Goal: Check status: Check status

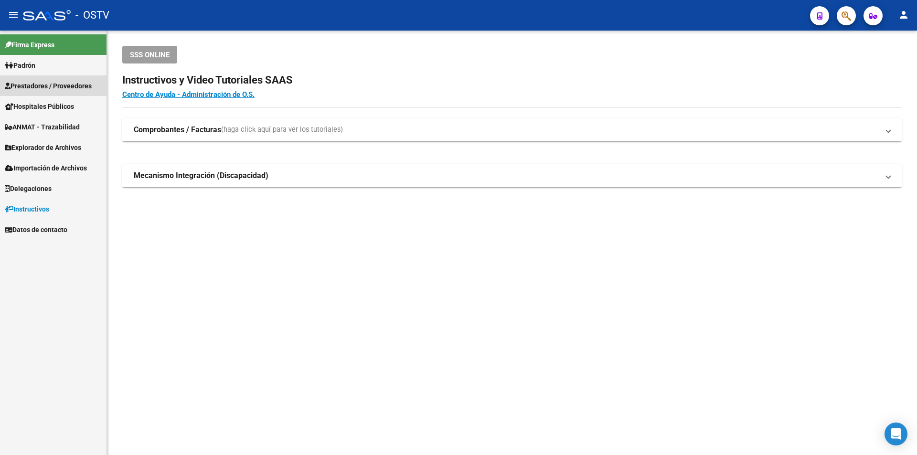
click at [48, 87] on span "Prestadores / Proveedores" at bounding box center [48, 86] width 87 height 11
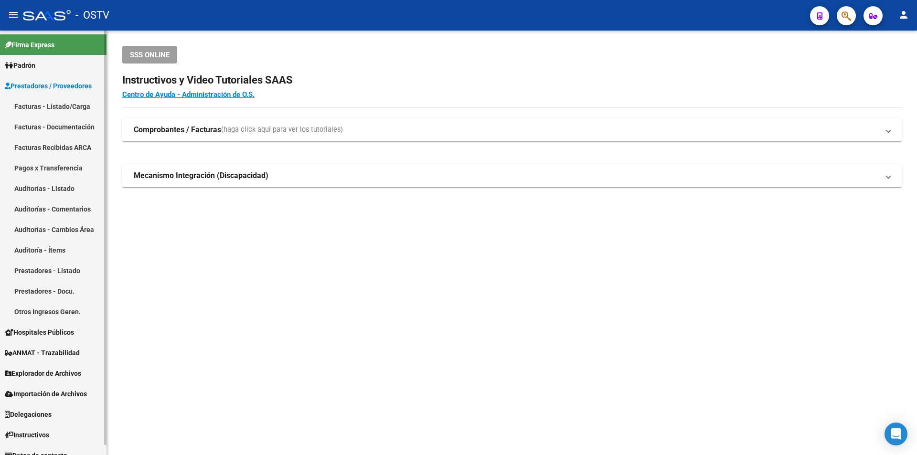
click at [48, 103] on link "Facturas - Listado/Carga" at bounding box center [53, 106] width 106 height 21
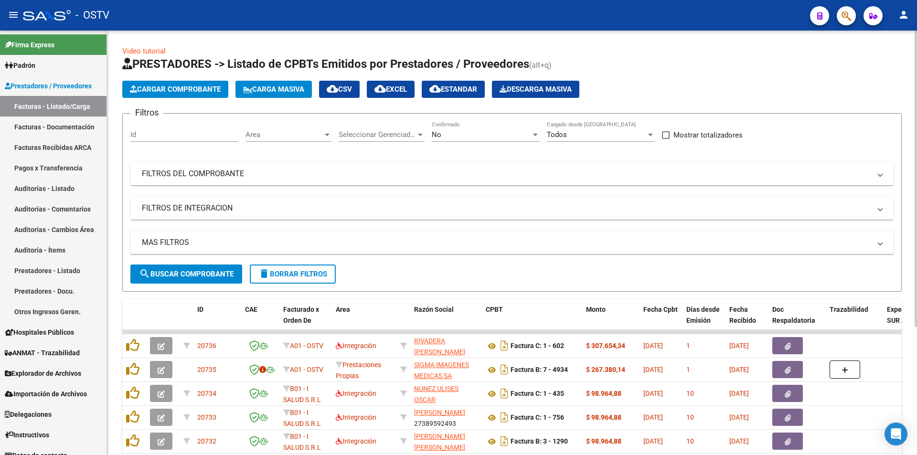
click at [492, 134] on div "No" at bounding box center [481, 134] width 99 height 9
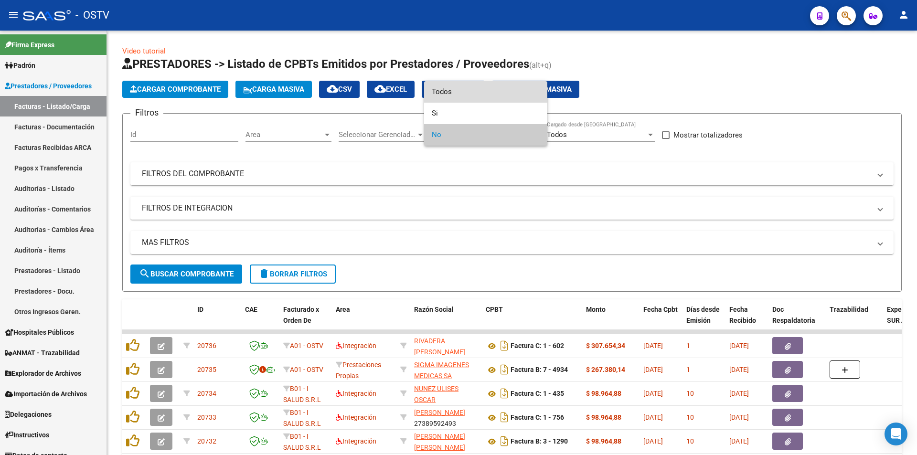
click at [489, 93] on span "Todos" at bounding box center [486, 91] width 108 height 21
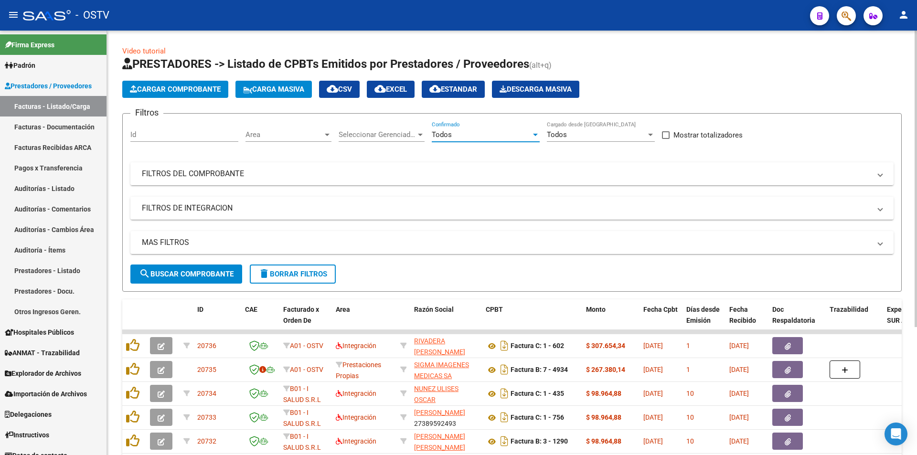
click at [219, 276] on span "search Buscar Comprobante" at bounding box center [186, 274] width 95 height 9
click at [196, 270] on span "search Buscar Comprobante" at bounding box center [186, 274] width 95 height 9
click at [182, 277] on span "search Buscar Comprobante" at bounding box center [186, 274] width 95 height 9
click at [194, 272] on span "search Buscar Comprobante" at bounding box center [186, 274] width 95 height 9
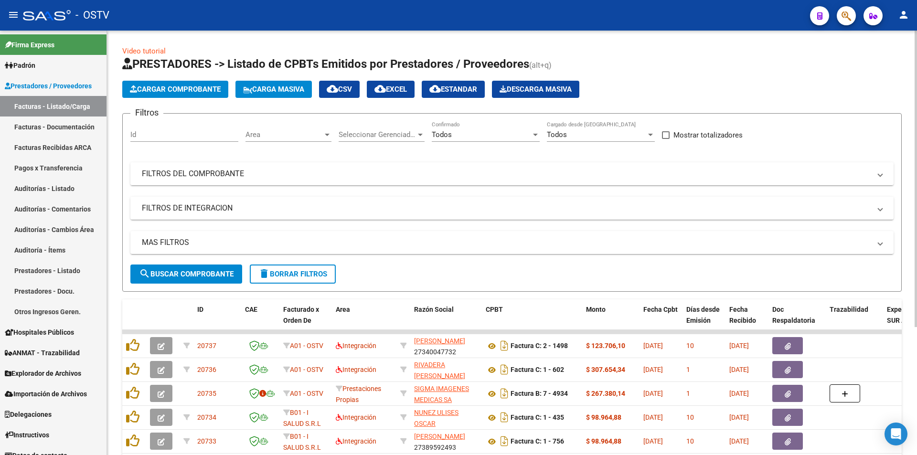
click at [194, 272] on span "search Buscar Comprobante" at bounding box center [186, 274] width 95 height 9
click at [195, 270] on span "search Buscar Comprobante" at bounding box center [186, 274] width 95 height 9
click at [185, 272] on span "search Buscar Comprobante" at bounding box center [186, 274] width 95 height 9
click at [188, 272] on span "search Buscar Comprobante" at bounding box center [186, 274] width 95 height 9
click at [186, 273] on span "search Buscar Comprobante" at bounding box center [186, 274] width 95 height 9
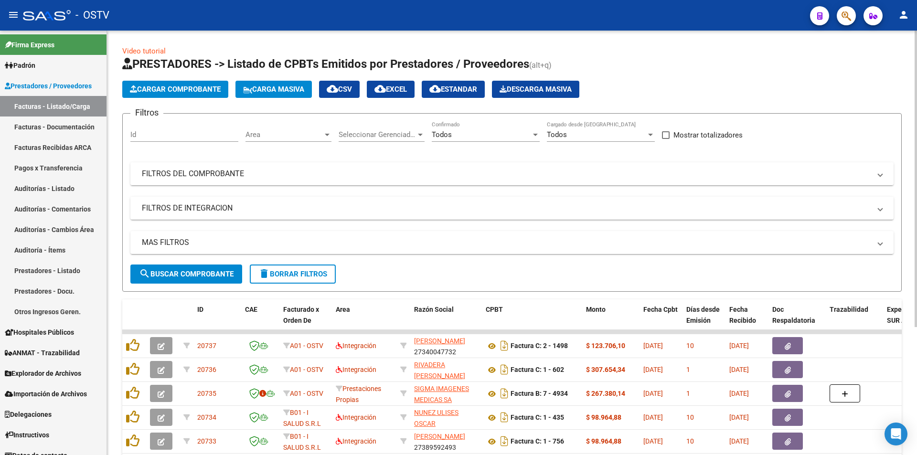
click at [191, 271] on span "search Buscar Comprobante" at bounding box center [186, 274] width 95 height 9
click at [187, 273] on span "search Buscar Comprobante" at bounding box center [186, 274] width 95 height 9
click at [187, 274] on span "search Buscar Comprobante" at bounding box center [186, 274] width 95 height 9
click at [188, 273] on span "search Buscar Comprobante" at bounding box center [186, 274] width 95 height 9
click at [186, 272] on span "search Buscar Comprobante" at bounding box center [186, 274] width 95 height 9
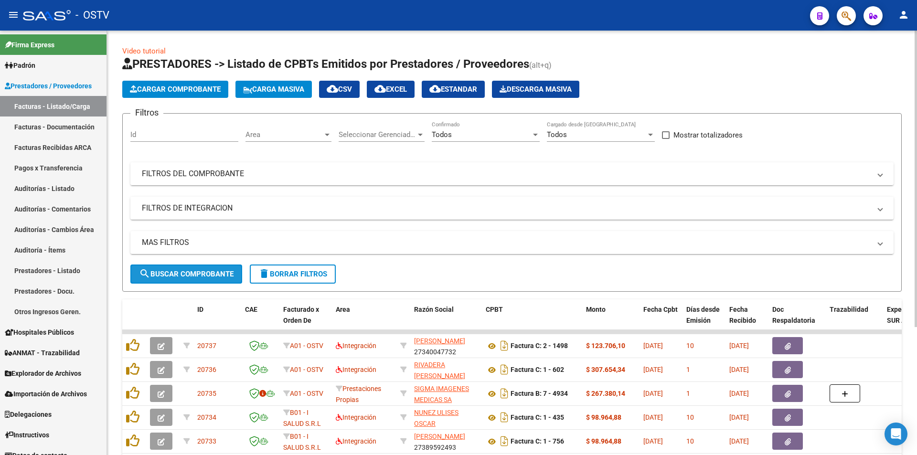
click at [178, 273] on span "search Buscar Comprobante" at bounding box center [186, 274] width 95 height 9
click at [182, 276] on span "search Buscar Comprobante" at bounding box center [186, 274] width 95 height 9
click at [47, 168] on link "Pagos x Transferencia" at bounding box center [53, 168] width 106 height 21
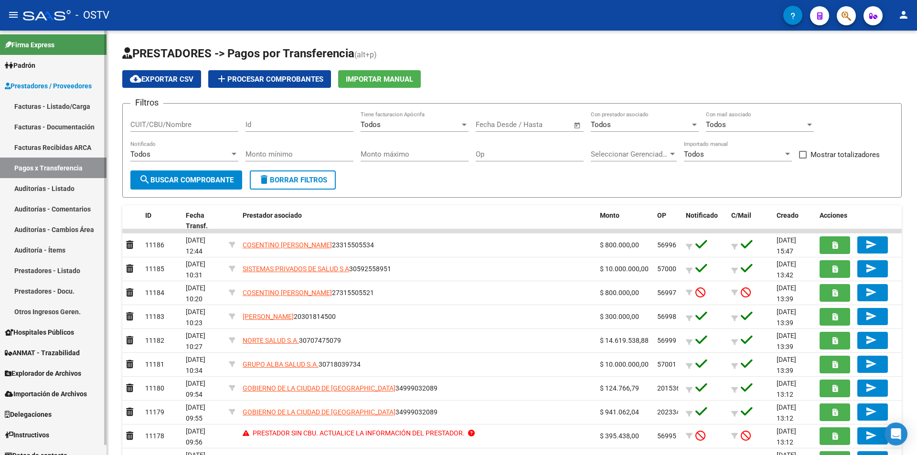
click at [64, 104] on link "Facturas - Listado/Carga" at bounding box center [53, 106] width 106 height 21
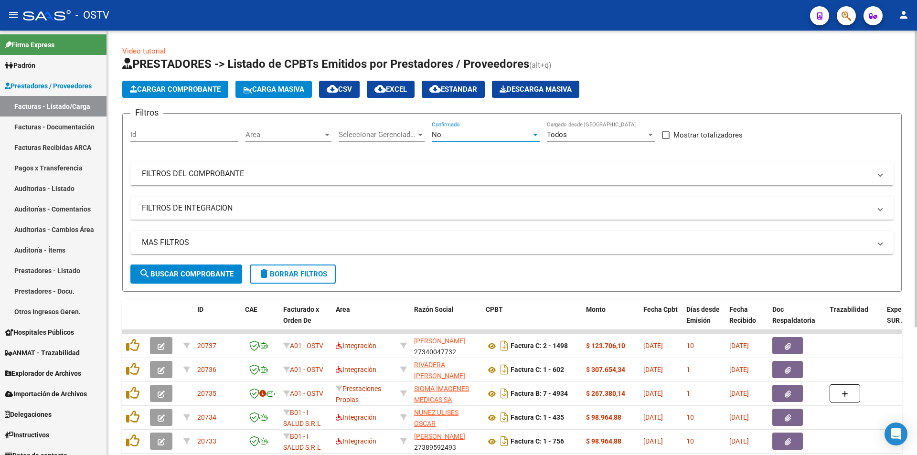
click at [470, 133] on div "No" at bounding box center [481, 134] width 99 height 9
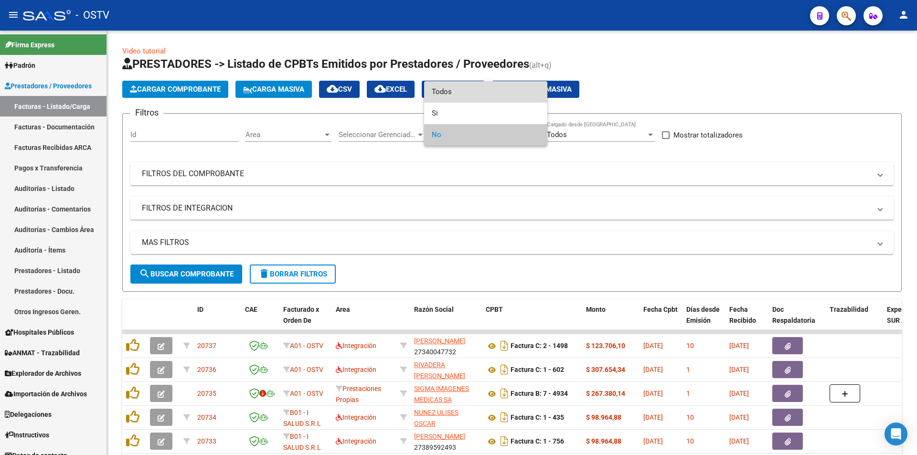
click at [477, 93] on span "Todos" at bounding box center [486, 91] width 108 height 21
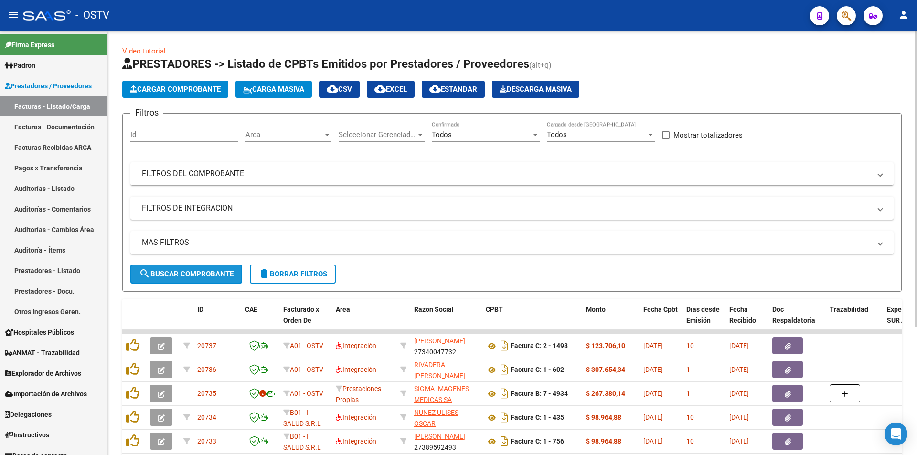
click at [186, 272] on span "search Buscar Comprobante" at bounding box center [186, 274] width 95 height 9
click at [191, 273] on span "search Buscar Comprobante" at bounding box center [186, 274] width 95 height 9
click at [171, 276] on span "search Buscar Comprobante" at bounding box center [186, 274] width 95 height 9
click at [189, 270] on span "search Buscar Comprobante" at bounding box center [186, 274] width 95 height 9
click at [186, 272] on span "search Buscar Comprobante" at bounding box center [186, 274] width 95 height 9
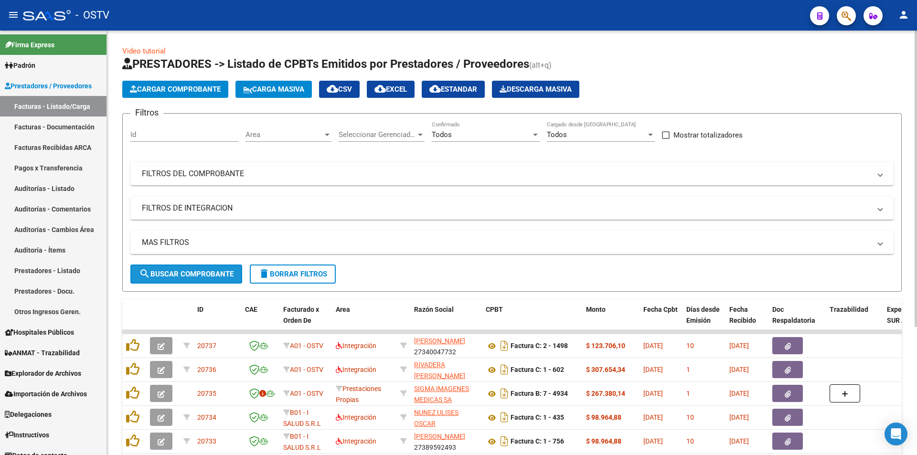
click at [187, 272] on span "search Buscar Comprobante" at bounding box center [186, 274] width 95 height 9
click at [185, 273] on span "search Buscar Comprobante" at bounding box center [186, 274] width 95 height 9
click at [191, 270] on span "search Buscar Comprobante" at bounding box center [186, 274] width 95 height 9
click at [184, 278] on button "search Buscar Comprobante" at bounding box center [186, 274] width 112 height 19
click at [185, 271] on span "search Buscar Comprobante" at bounding box center [186, 274] width 95 height 9
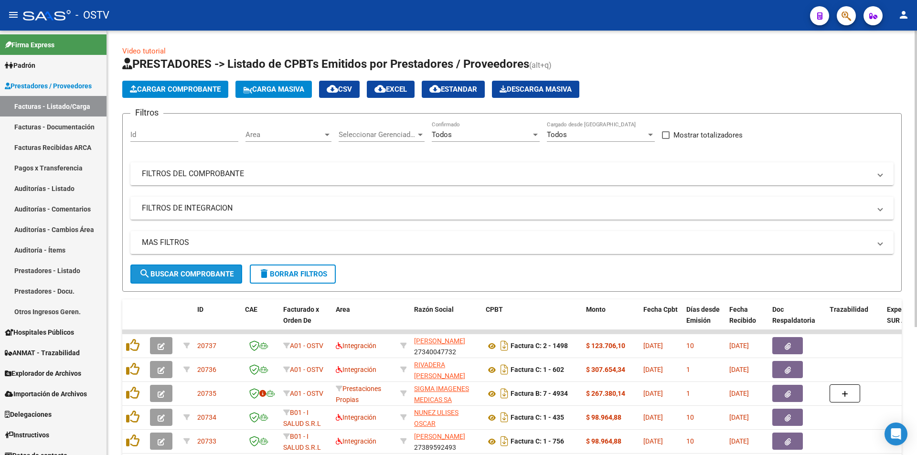
click at [187, 276] on span "search Buscar Comprobante" at bounding box center [186, 274] width 95 height 9
click at [193, 272] on span "search Buscar Comprobante" at bounding box center [186, 274] width 95 height 9
click at [186, 275] on span "search Buscar Comprobante" at bounding box center [186, 274] width 95 height 9
click at [189, 271] on span "search Buscar Comprobante" at bounding box center [186, 274] width 95 height 9
click at [192, 274] on span "search Buscar Comprobante" at bounding box center [186, 274] width 95 height 9
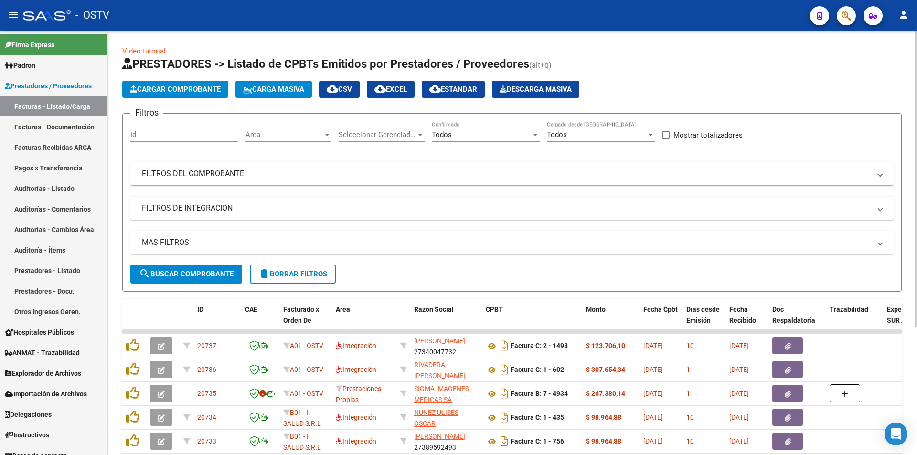
click at [189, 270] on span "search Buscar Comprobante" at bounding box center [186, 274] width 95 height 9
click at [190, 268] on button "search Buscar Comprobante" at bounding box center [186, 274] width 112 height 19
click at [190, 272] on span "search Buscar Comprobante" at bounding box center [186, 274] width 95 height 9
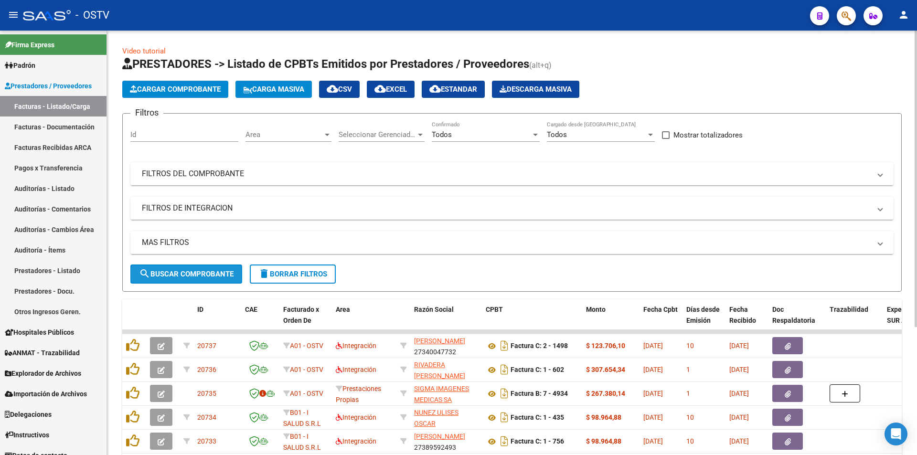
click at [190, 272] on span "search Buscar Comprobante" at bounding box center [186, 274] width 95 height 9
click at [189, 271] on span "search Buscar Comprobante" at bounding box center [186, 274] width 95 height 9
click at [191, 267] on button "search Buscar Comprobante" at bounding box center [186, 274] width 112 height 19
click at [187, 271] on span "search Buscar Comprobante" at bounding box center [186, 274] width 95 height 9
click at [190, 270] on span "search Buscar Comprobante" at bounding box center [186, 274] width 95 height 9
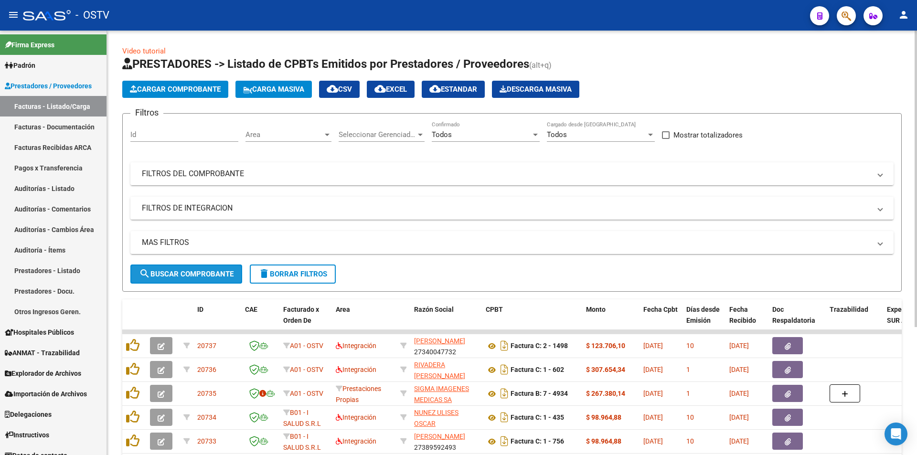
click at [190, 268] on button "search Buscar Comprobante" at bounding box center [186, 274] width 112 height 19
click at [189, 270] on span "search Buscar Comprobante" at bounding box center [186, 274] width 95 height 9
click at [181, 271] on span "search Buscar Comprobante" at bounding box center [186, 274] width 95 height 9
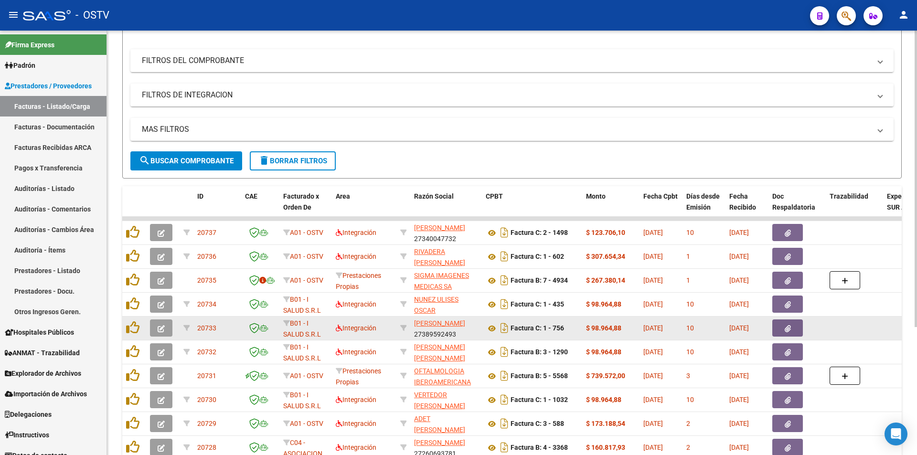
scroll to position [143, 0]
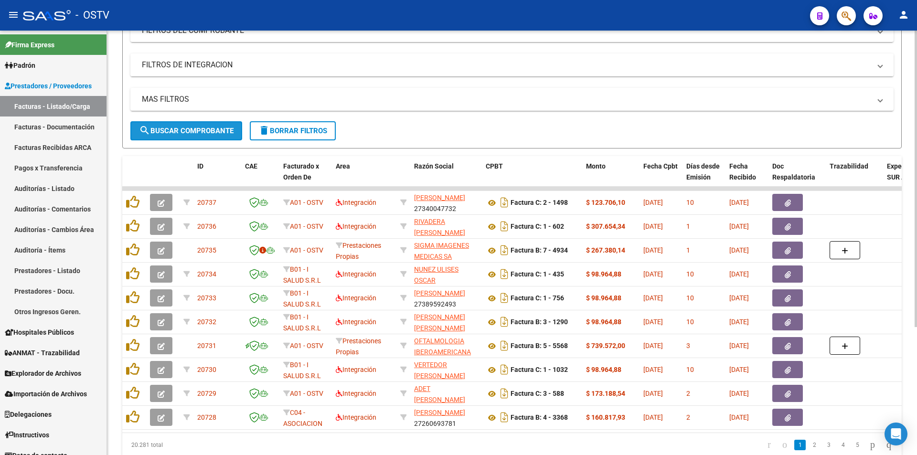
click at [191, 132] on span "search Buscar Comprobante" at bounding box center [186, 131] width 95 height 9
click at [194, 135] on span "search Buscar Comprobante" at bounding box center [186, 131] width 95 height 9
click at [187, 130] on span "search Buscar Comprobante" at bounding box center [186, 131] width 95 height 9
click at [174, 124] on button "search Buscar Comprobante" at bounding box center [186, 130] width 112 height 19
click at [187, 132] on span "search Buscar Comprobante" at bounding box center [186, 131] width 95 height 9
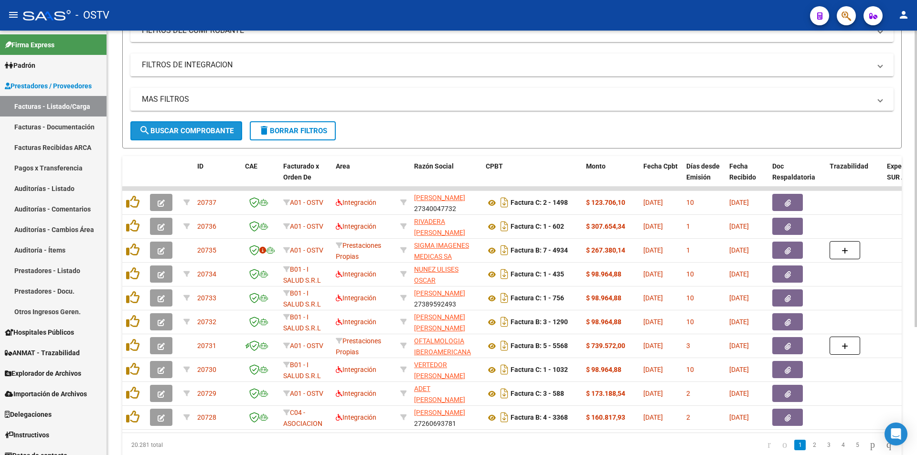
click at [194, 129] on span "search Buscar Comprobante" at bounding box center [186, 131] width 95 height 9
click at [181, 126] on button "search Buscar Comprobante" at bounding box center [186, 130] width 112 height 19
drag, startPoint x: 190, startPoint y: 127, endPoint x: 156, endPoint y: 109, distance: 38.4
click at [190, 125] on button "search Buscar Comprobante" at bounding box center [186, 130] width 112 height 19
click at [191, 125] on button "search Buscar Comprobante" at bounding box center [186, 130] width 112 height 19
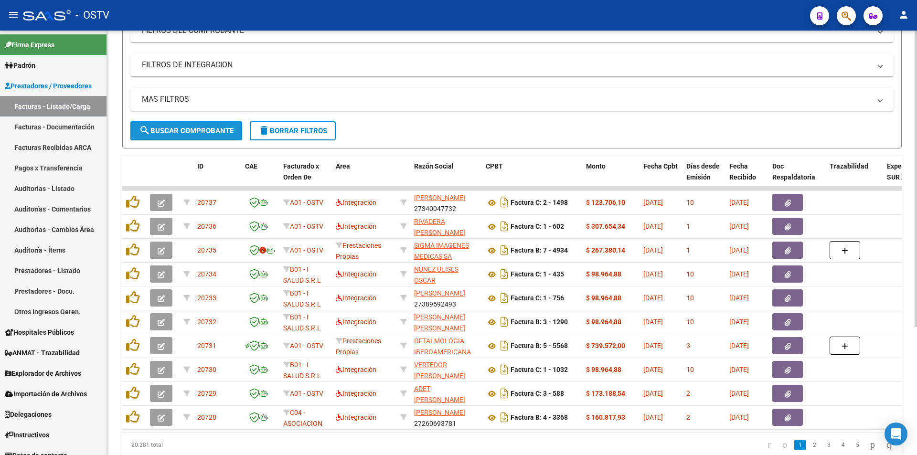
click at [184, 128] on span "search Buscar Comprobante" at bounding box center [186, 131] width 95 height 9
click at [188, 127] on span "search Buscar Comprobante" at bounding box center [186, 131] width 95 height 9
click at [189, 127] on span "search Buscar Comprobante" at bounding box center [186, 131] width 95 height 9
click at [188, 127] on span "search Buscar Comprobante" at bounding box center [186, 131] width 95 height 9
click at [181, 132] on span "search Buscar Comprobante" at bounding box center [186, 131] width 95 height 9
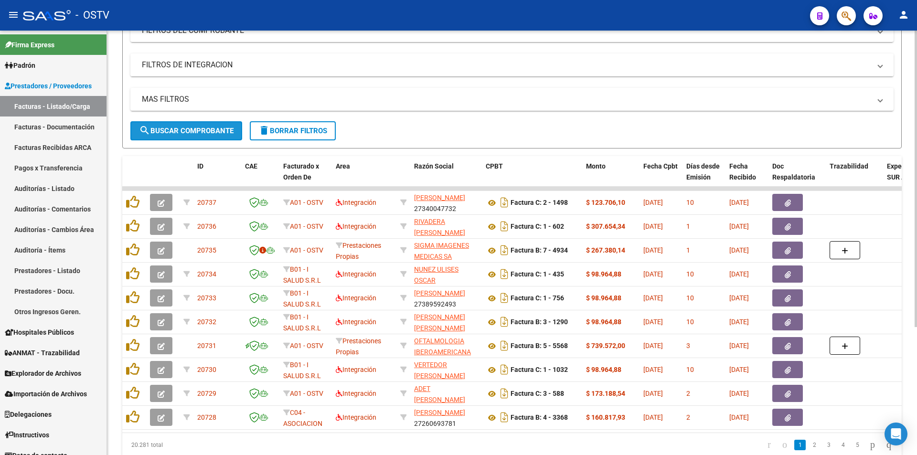
click at [187, 127] on span "search Buscar Comprobante" at bounding box center [186, 131] width 95 height 9
click at [190, 121] on button "search Buscar Comprobante" at bounding box center [186, 130] width 112 height 19
click at [189, 127] on span "search Buscar Comprobante" at bounding box center [186, 131] width 95 height 9
click at [197, 127] on span "search Buscar Comprobante" at bounding box center [186, 131] width 95 height 9
click at [190, 131] on span "search Buscar Comprobante" at bounding box center [186, 131] width 95 height 9
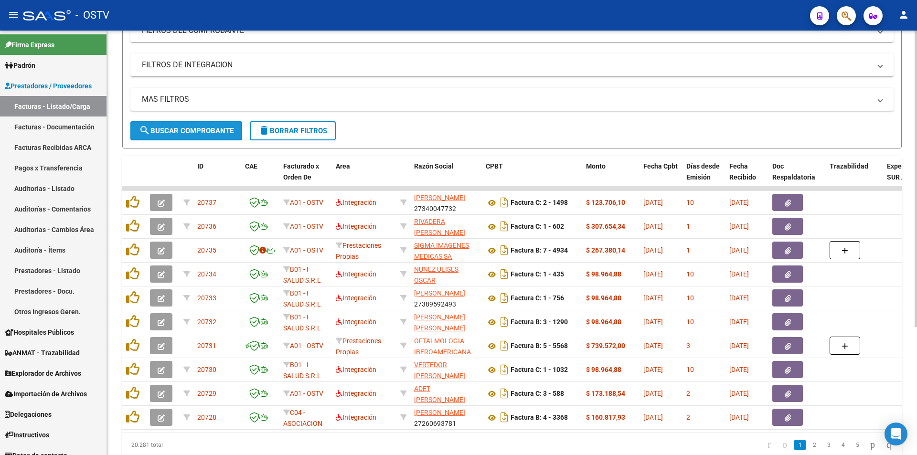
click at [191, 129] on span "search Buscar Comprobante" at bounding box center [186, 131] width 95 height 9
click at [189, 129] on span "search Buscar Comprobante" at bounding box center [186, 131] width 95 height 9
click at [190, 128] on span "search Buscar Comprobante" at bounding box center [186, 131] width 95 height 9
click at [189, 129] on span "search Buscar Comprobante" at bounding box center [186, 131] width 95 height 9
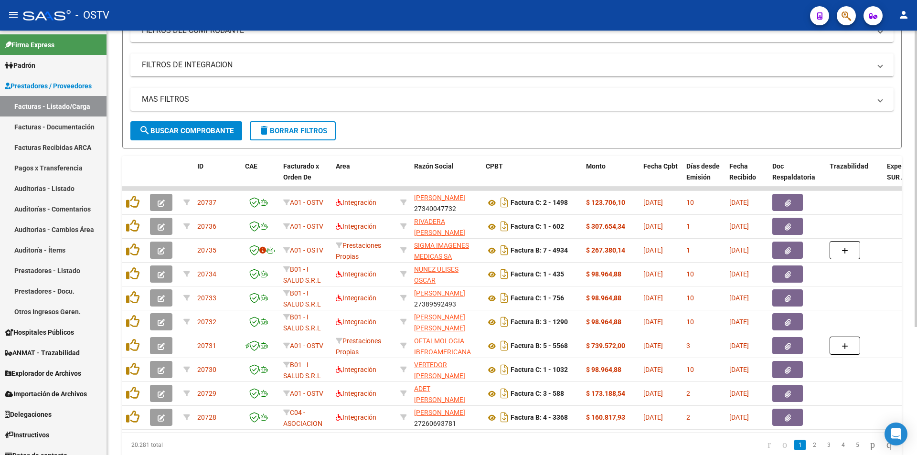
click at [189, 134] on span "search Buscar Comprobante" at bounding box center [186, 131] width 95 height 9
click at [188, 128] on span "search Buscar Comprobante" at bounding box center [186, 131] width 95 height 9
click at [177, 133] on span "search Buscar Comprobante" at bounding box center [186, 131] width 95 height 9
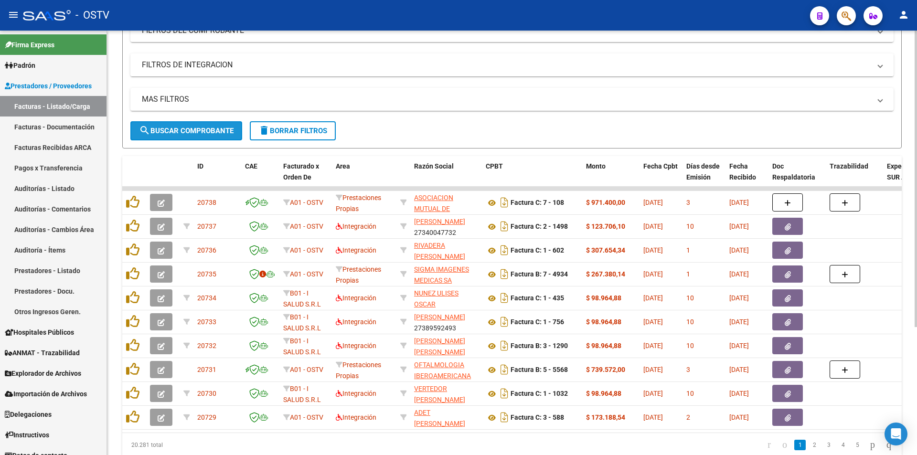
click at [177, 132] on span "search Buscar Comprobante" at bounding box center [186, 131] width 95 height 9
click at [196, 127] on span "search Buscar Comprobante" at bounding box center [186, 131] width 95 height 9
click at [183, 130] on span "search Buscar Comprobante" at bounding box center [186, 131] width 95 height 9
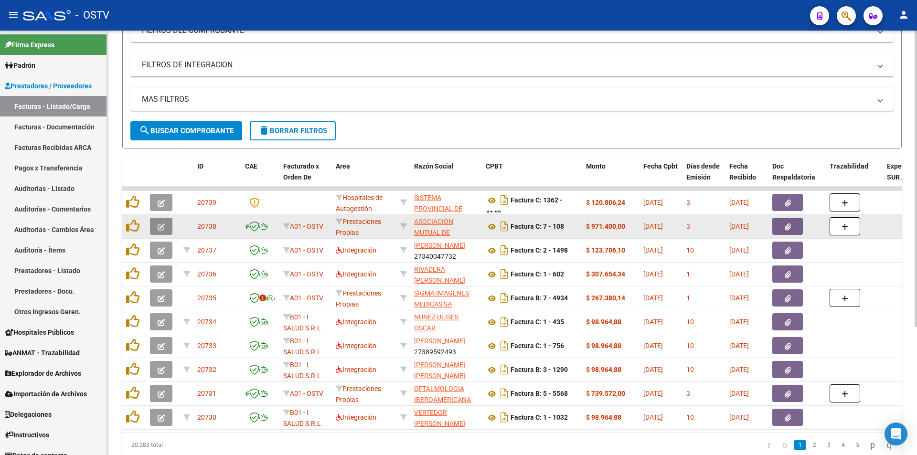
click at [159, 229] on icon "button" at bounding box center [161, 226] width 7 height 7
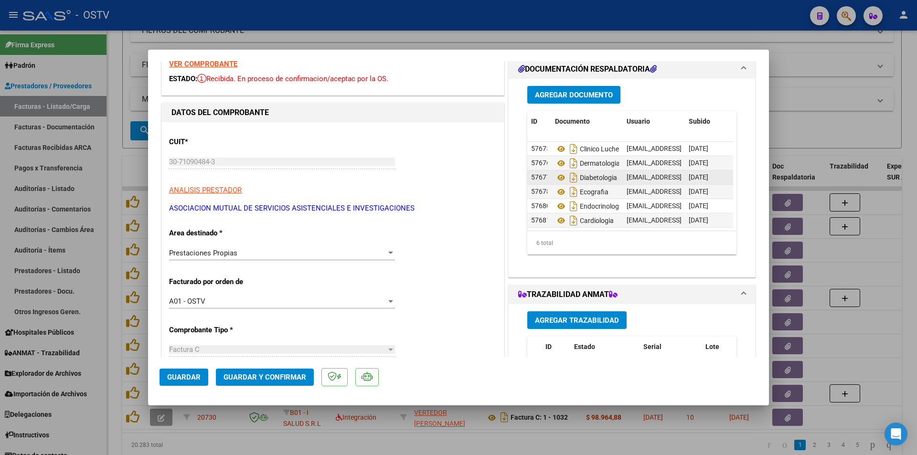
scroll to position [0, 0]
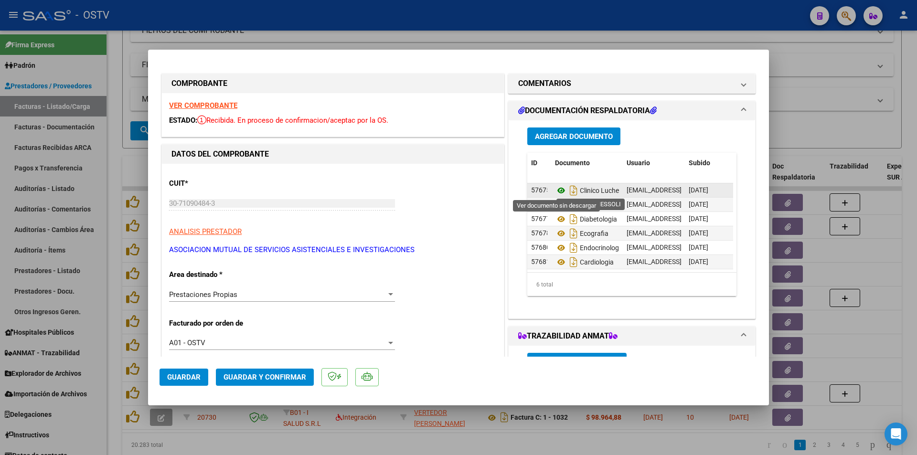
click at [558, 190] on icon at bounding box center [561, 190] width 12 height 11
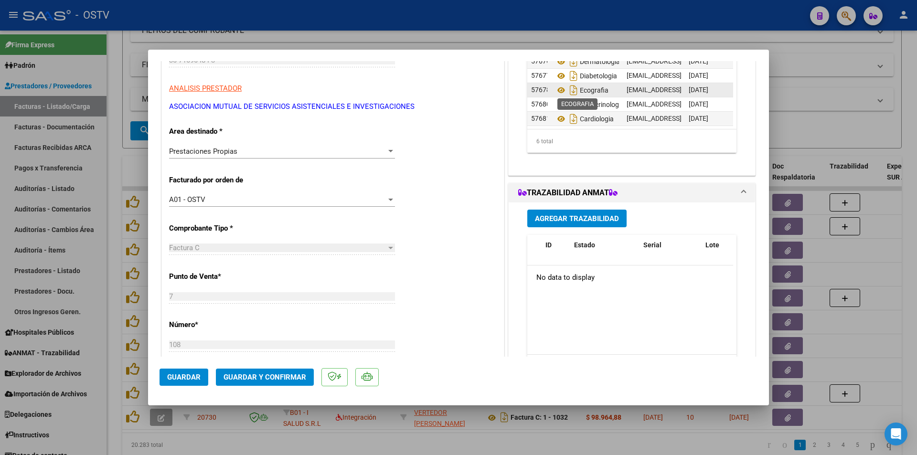
scroll to position [7, 0]
click at [118, 92] on div at bounding box center [458, 227] width 917 height 455
type input "$ 0,00"
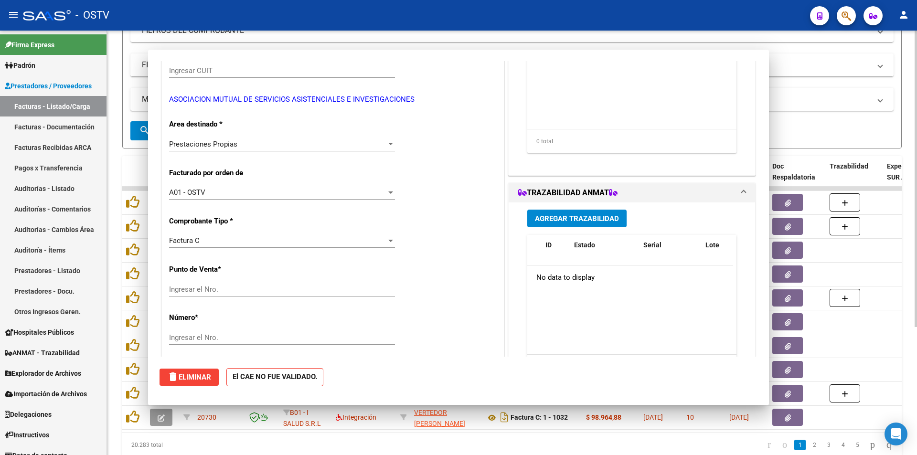
scroll to position [0, 0]
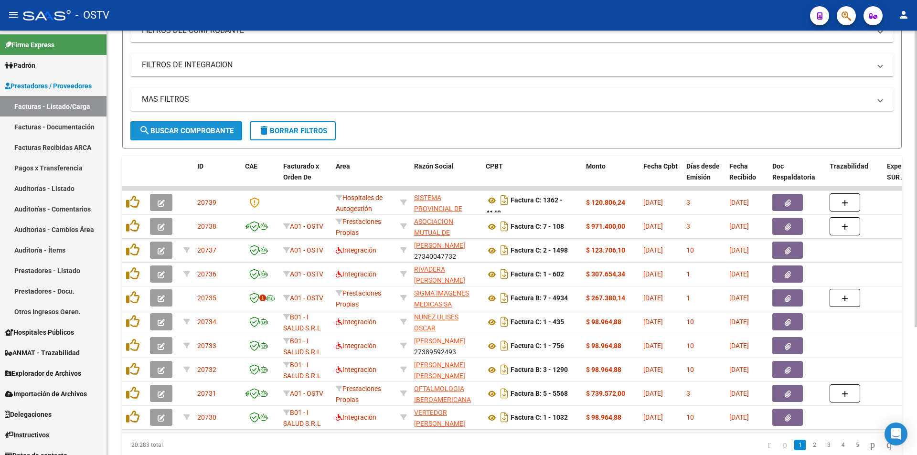
click at [186, 131] on span "search Buscar Comprobante" at bounding box center [186, 131] width 95 height 9
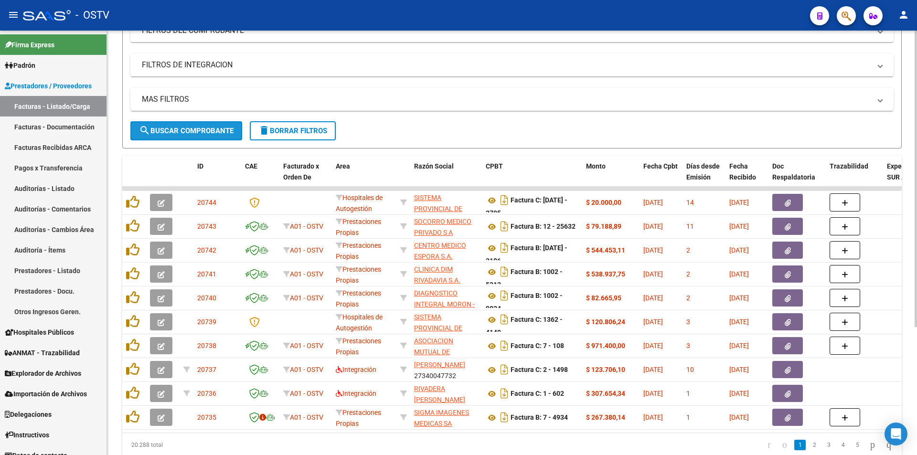
click at [185, 133] on span "search Buscar Comprobante" at bounding box center [186, 131] width 95 height 9
click at [192, 130] on span "search Buscar Comprobante" at bounding box center [186, 131] width 95 height 9
click at [180, 129] on span "search Buscar Comprobante" at bounding box center [186, 131] width 95 height 9
click at [189, 129] on span "search Buscar Comprobante" at bounding box center [186, 131] width 95 height 9
click at [190, 125] on button "search Buscar Comprobante" at bounding box center [186, 130] width 112 height 19
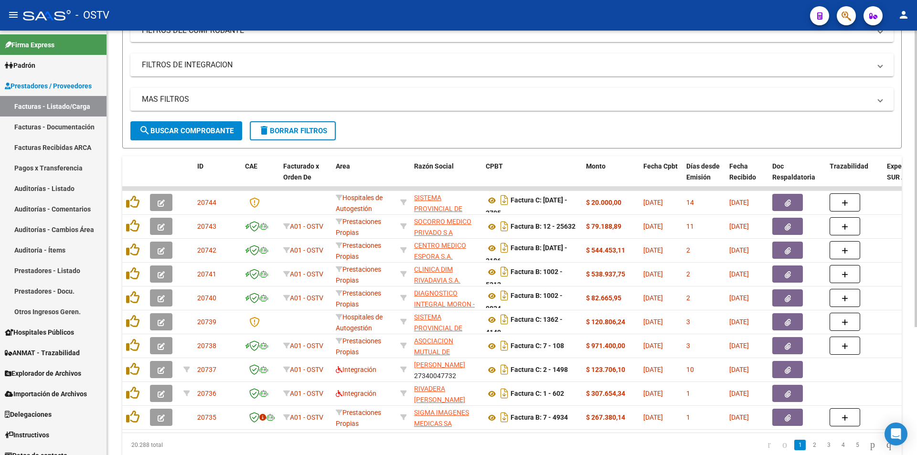
click at [187, 128] on span "search Buscar Comprobante" at bounding box center [186, 131] width 95 height 9
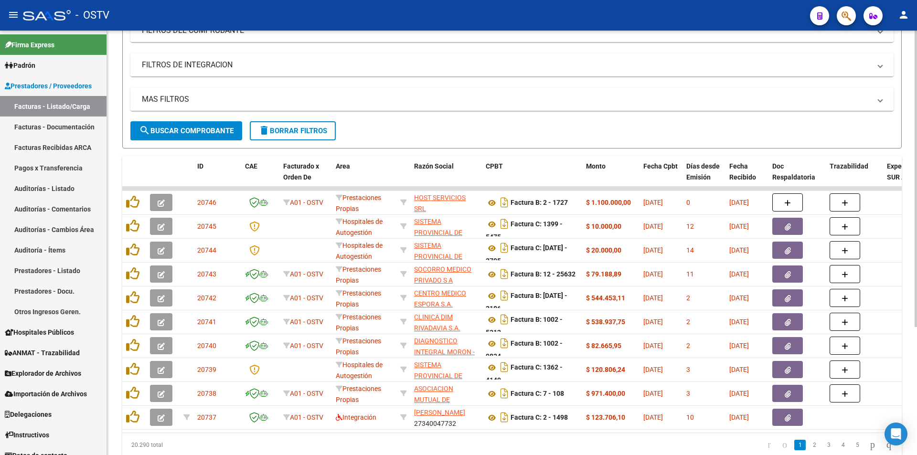
click at [189, 131] on span "search Buscar Comprobante" at bounding box center [186, 131] width 95 height 9
click at [188, 127] on span "search Buscar Comprobante" at bounding box center [186, 131] width 95 height 9
click at [182, 127] on span "search Buscar Comprobante" at bounding box center [186, 131] width 95 height 9
click at [189, 127] on span "search Buscar Comprobante" at bounding box center [186, 131] width 95 height 9
click at [186, 128] on span "search Buscar Comprobante" at bounding box center [186, 131] width 95 height 9
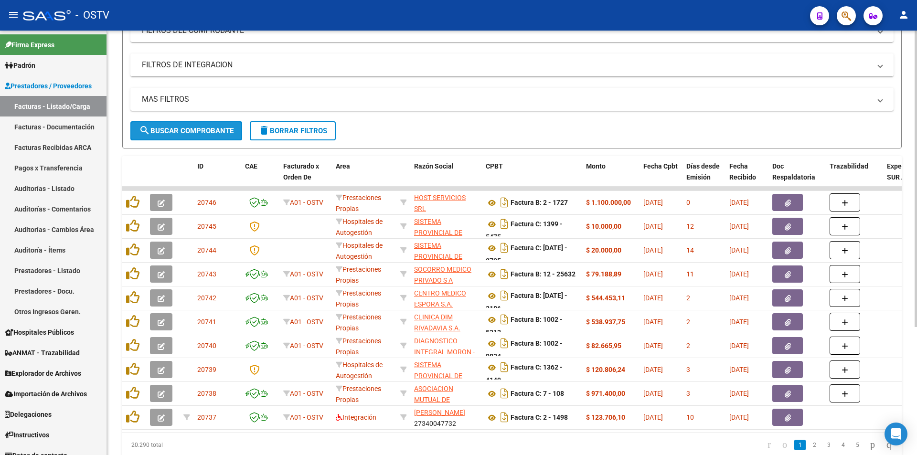
click at [196, 129] on span "search Buscar Comprobante" at bounding box center [186, 131] width 95 height 9
click at [192, 128] on span "search Buscar Comprobante" at bounding box center [186, 131] width 95 height 9
click at [189, 130] on span "search Buscar Comprobante" at bounding box center [186, 131] width 95 height 9
click at [185, 127] on span "search Buscar Comprobante" at bounding box center [186, 131] width 95 height 9
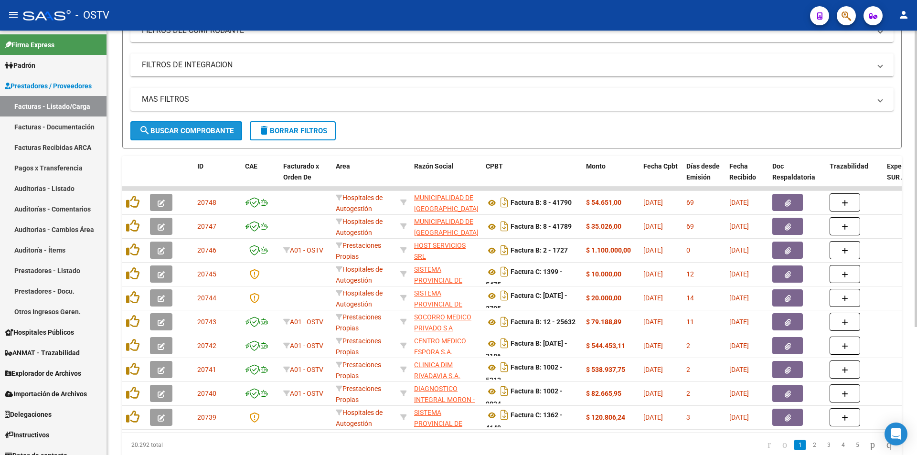
click at [187, 133] on span "search Buscar Comprobante" at bounding box center [186, 131] width 95 height 9
click at [184, 130] on span "search Buscar Comprobante" at bounding box center [186, 131] width 95 height 9
click at [190, 132] on span "search Buscar Comprobante" at bounding box center [186, 131] width 95 height 9
click at [200, 135] on span "search Buscar Comprobante" at bounding box center [186, 131] width 95 height 9
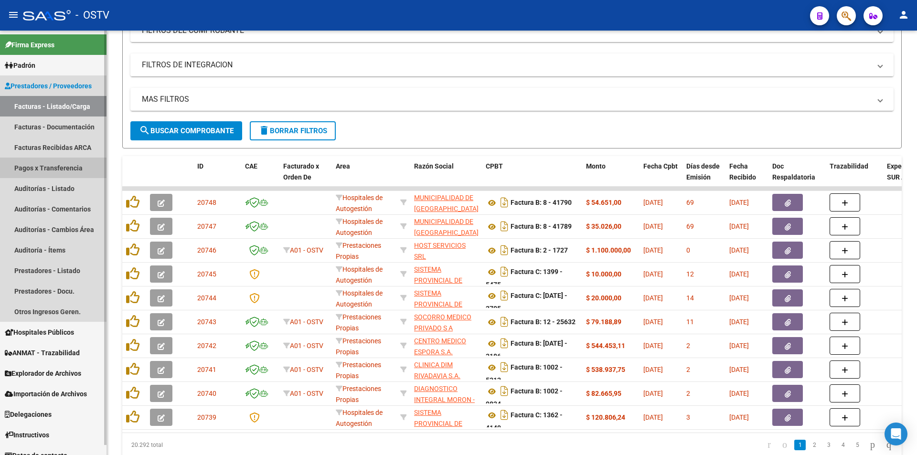
click at [49, 167] on link "Pagos x Transferencia" at bounding box center [53, 168] width 106 height 21
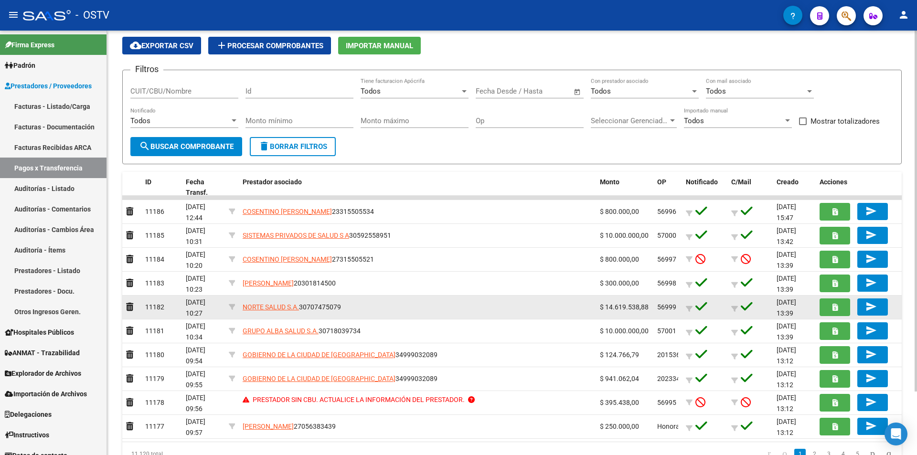
scroll to position [75, 0]
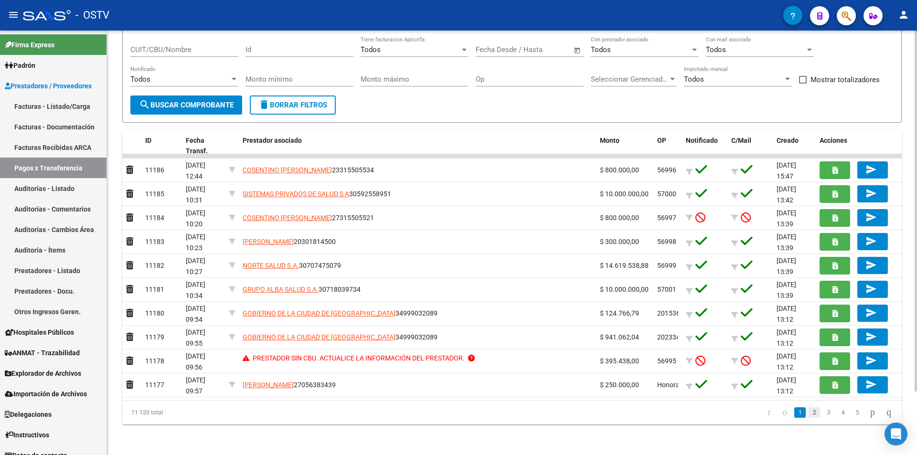
click at [808, 415] on link "2" at bounding box center [813, 412] width 11 height 11
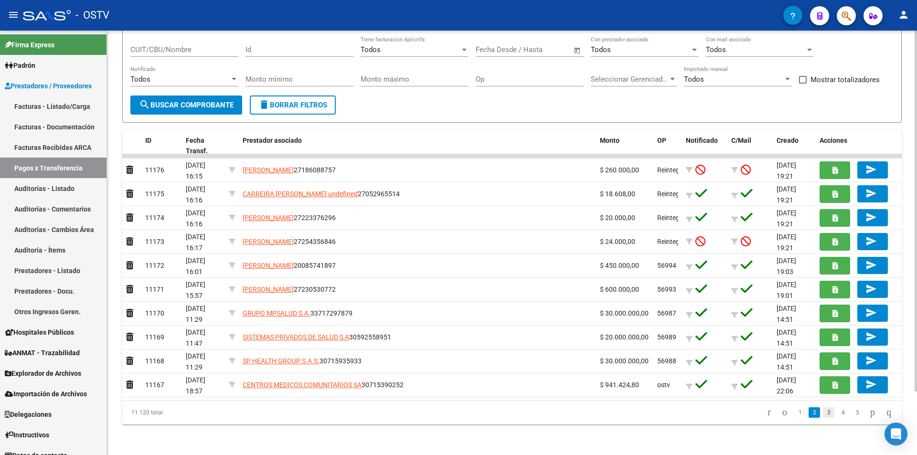
click at [823, 410] on link "3" at bounding box center [828, 412] width 11 height 11
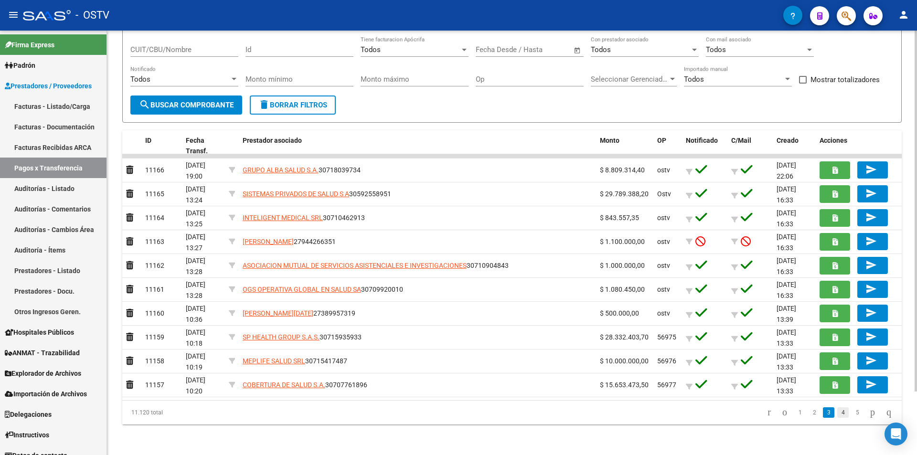
click at [837, 414] on link "4" at bounding box center [842, 412] width 11 height 11
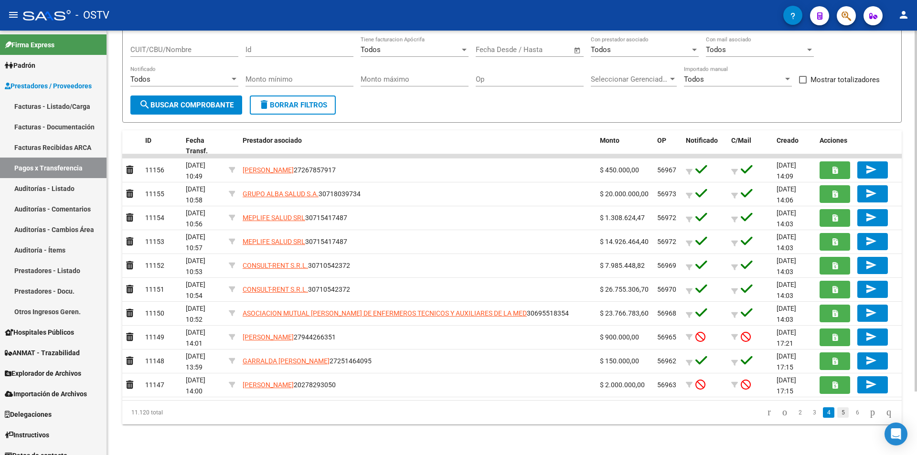
click at [837, 411] on link "5" at bounding box center [842, 412] width 11 height 11
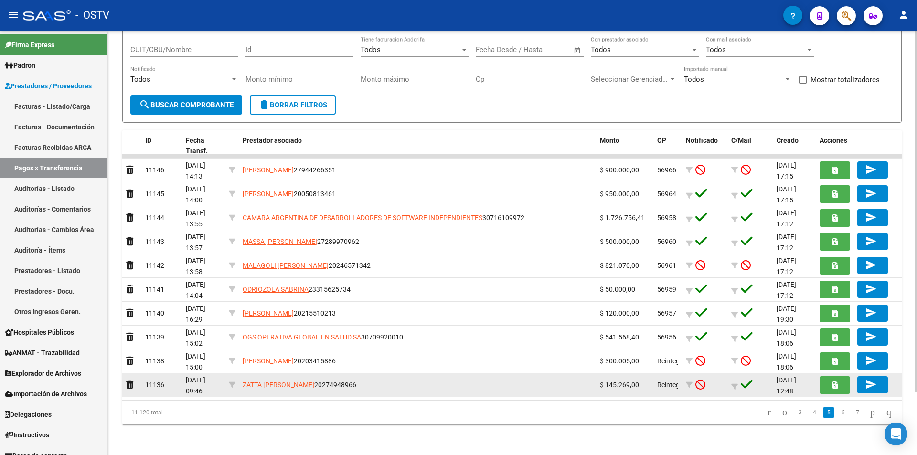
drag, startPoint x: 341, startPoint y: 384, endPoint x: 313, endPoint y: 385, distance: 27.7
click at [313, 385] on span "ZATTA [PERSON_NAME] 20274948966" at bounding box center [300, 385] width 114 height 8
copy span "27494896"
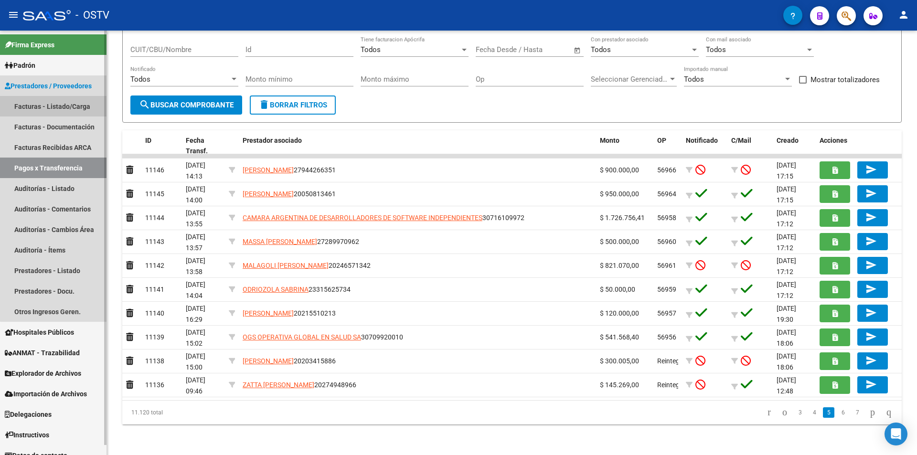
click at [62, 96] on link "Facturas - Listado/Carga" at bounding box center [53, 106] width 106 height 21
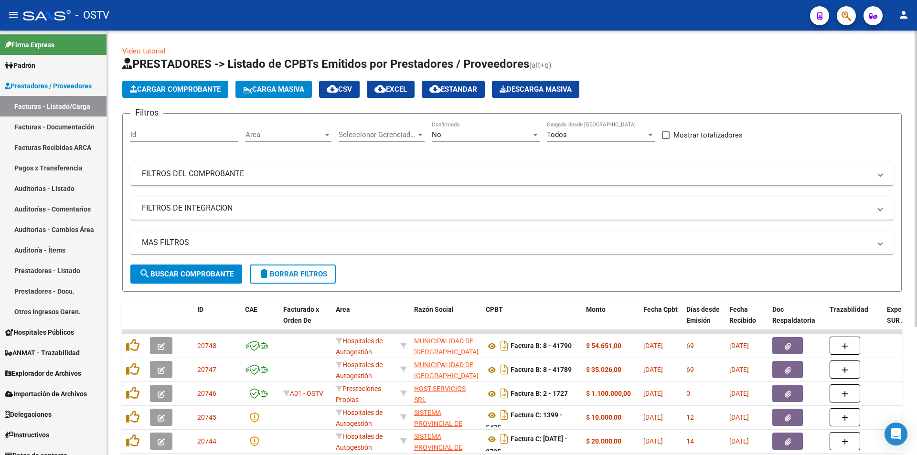
click at [478, 133] on div "No" at bounding box center [481, 134] width 99 height 9
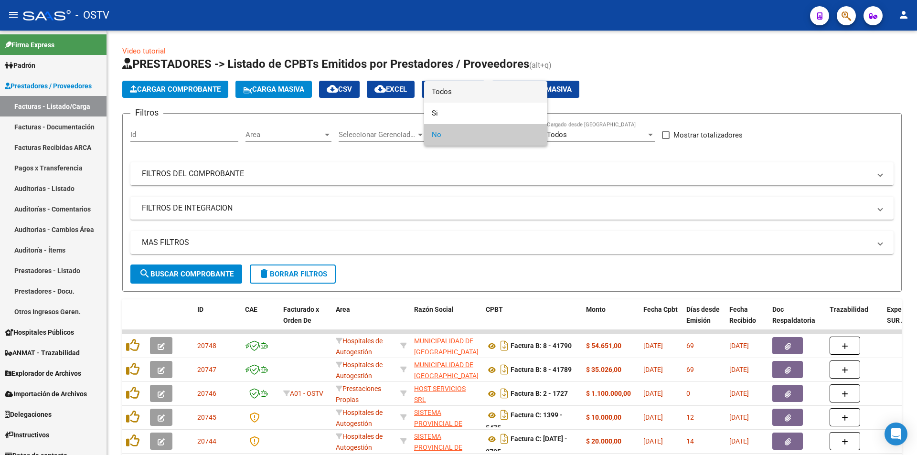
click at [475, 88] on span "Todos" at bounding box center [486, 91] width 108 height 21
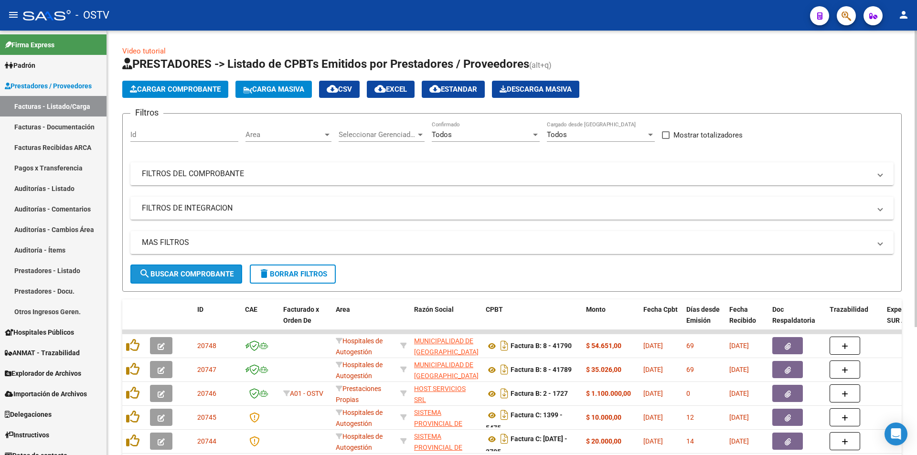
click at [200, 270] on span "search Buscar Comprobante" at bounding box center [186, 274] width 95 height 9
click at [186, 276] on span "search Buscar Comprobante" at bounding box center [186, 274] width 95 height 9
click at [184, 274] on span "search Buscar Comprobante" at bounding box center [186, 274] width 95 height 9
click at [187, 270] on span "search Buscar Comprobante" at bounding box center [186, 274] width 95 height 9
click at [180, 274] on span "search Buscar Comprobante" at bounding box center [186, 274] width 95 height 9
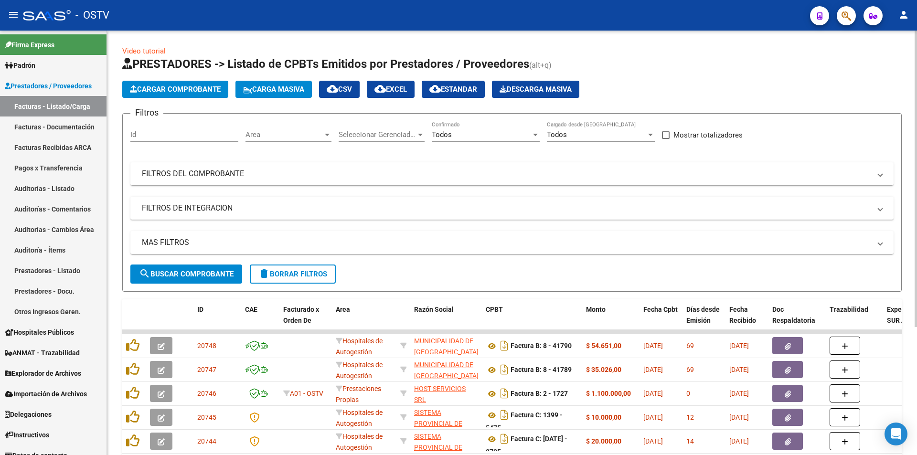
click at [209, 277] on span "search Buscar Comprobante" at bounding box center [186, 274] width 95 height 9
click at [192, 276] on span "search Buscar Comprobante" at bounding box center [186, 274] width 95 height 9
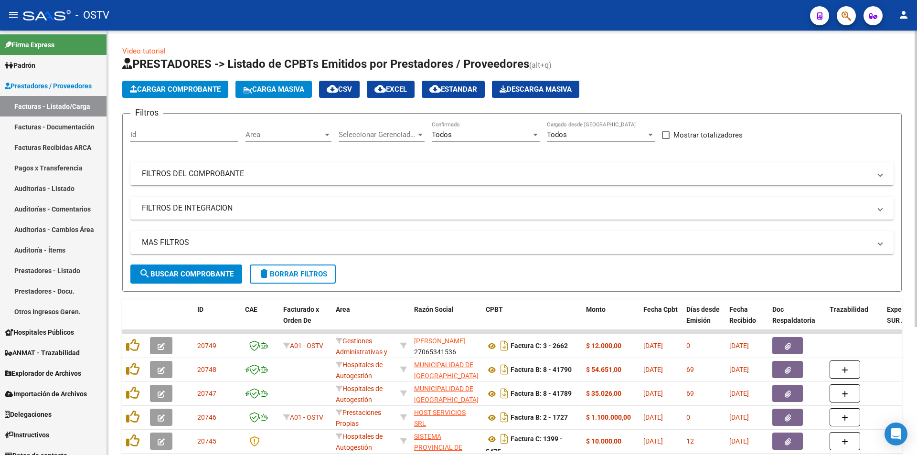
click at [210, 272] on span "search Buscar Comprobante" at bounding box center [186, 274] width 95 height 9
drag, startPoint x: 160, startPoint y: 274, endPoint x: 168, endPoint y: 262, distance: 14.4
click at [165, 267] on button "search Buscar Comprobante" at bounding box center [186, 274] width 112 height 19
click at [180, 273] on span "search Buscar Comprobante" at bounding box center [186, 274] width 95 height 9
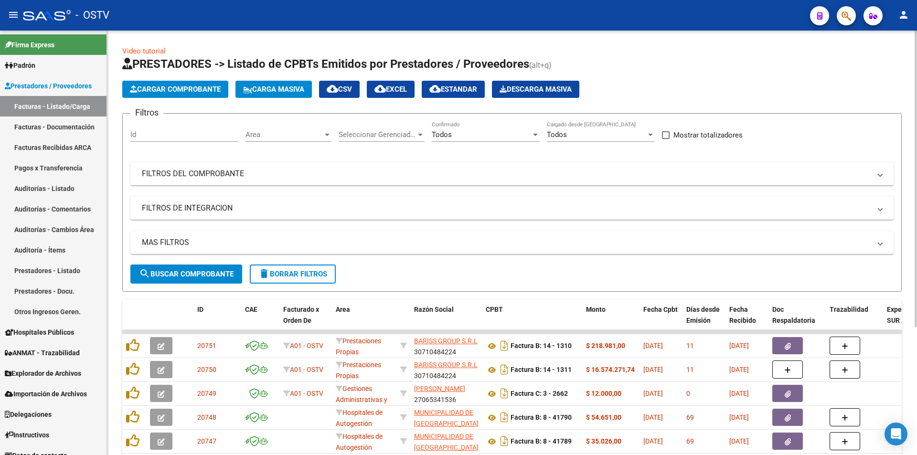
click at [185, 262] on div "MAS FILTROS Todos Con Doc. Respaldatoria Todos Con Trazabilidad Todos Asociado …" at bounding box center [511, 247] width 763 height 33
click at [183, 274] on span "search Buscar Comprobante" at bounding box center [186, 274] width 95 height 9
click at [191, 272] on span "search Buscar Comprobante" at bounding box center [186, 274] width 95 height 9
click at [191, 277] on span "search Buscar Comprobante" at bounding box center [186, 274] width 95 height 9
